Goal: Find specific page/section: Find specific page/section

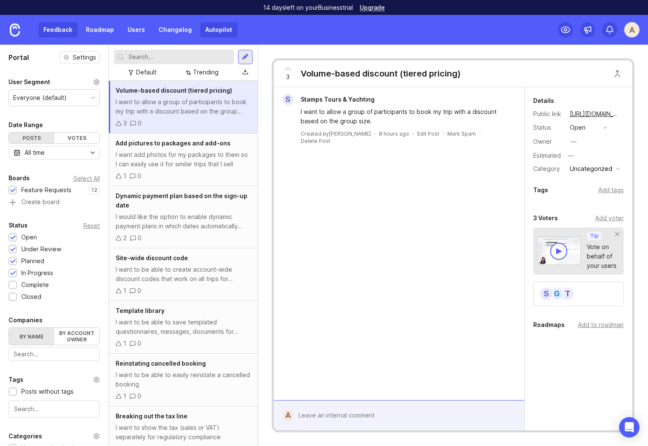
click at [221, 33] on link "Autopilot" at bounding box center [218, 29] width 37 height 15
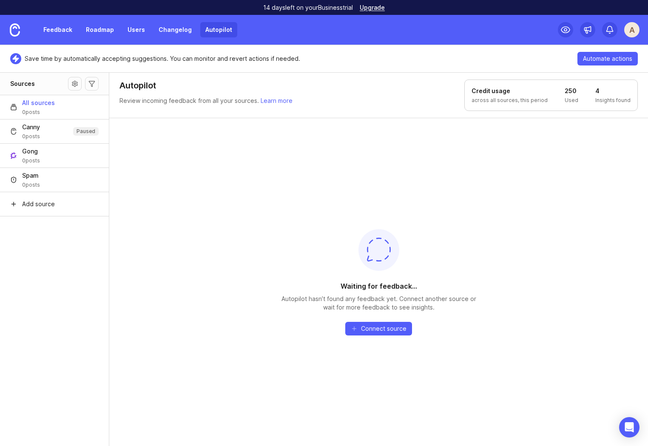
click at [231, 309] on div "Waiting for feedback... Autopilot hasn’t found any feedback yet. Connect anothe…" at bounding box center [378, 282] width 539 height 328
click at [57, 32] on link "Feedback" at bounding box center [57, 29] width 39 height 15
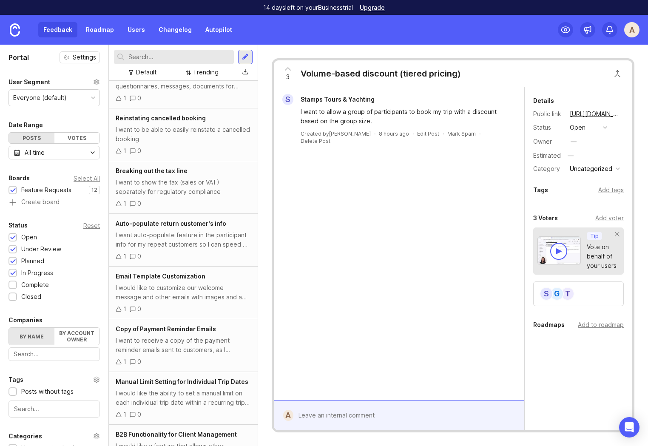
scroll to position [277, 0]
